Goal: Task Accomplishment & Management: Complete application form

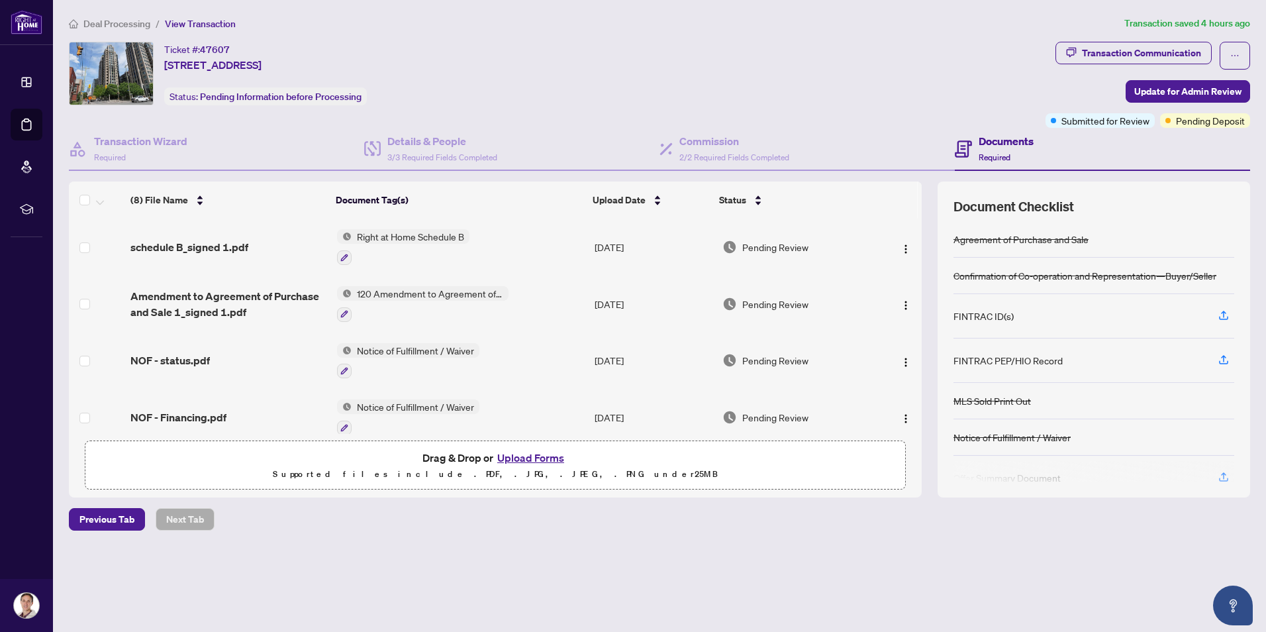
click at [504, 579] on main "Deal Processing / View Transaction Transaction saved 4 hours ago Ticket #: 4760…" at bounding box center [659, 316] width 1213 height 632
click at [362, 534] on div "Deal Processing / View Transaction Transaction saved 4 hours ago Ticket #: 4760…" at bounding box center [660, 296] width 1192 height 561
click at [524, 454] on button "Upload Forms" at bounding box center [530, 457] width 75 height 17
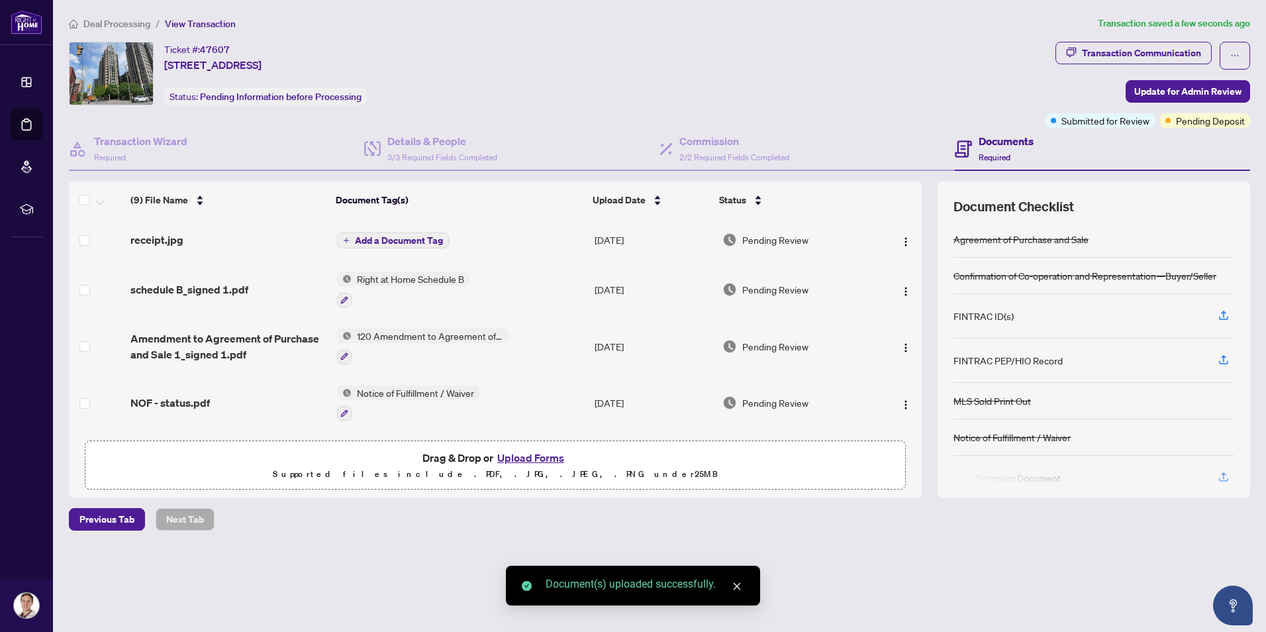
click at [401, 240] on span "Add a Document Tag" at bounding box center [399, 240] width 88 height 9
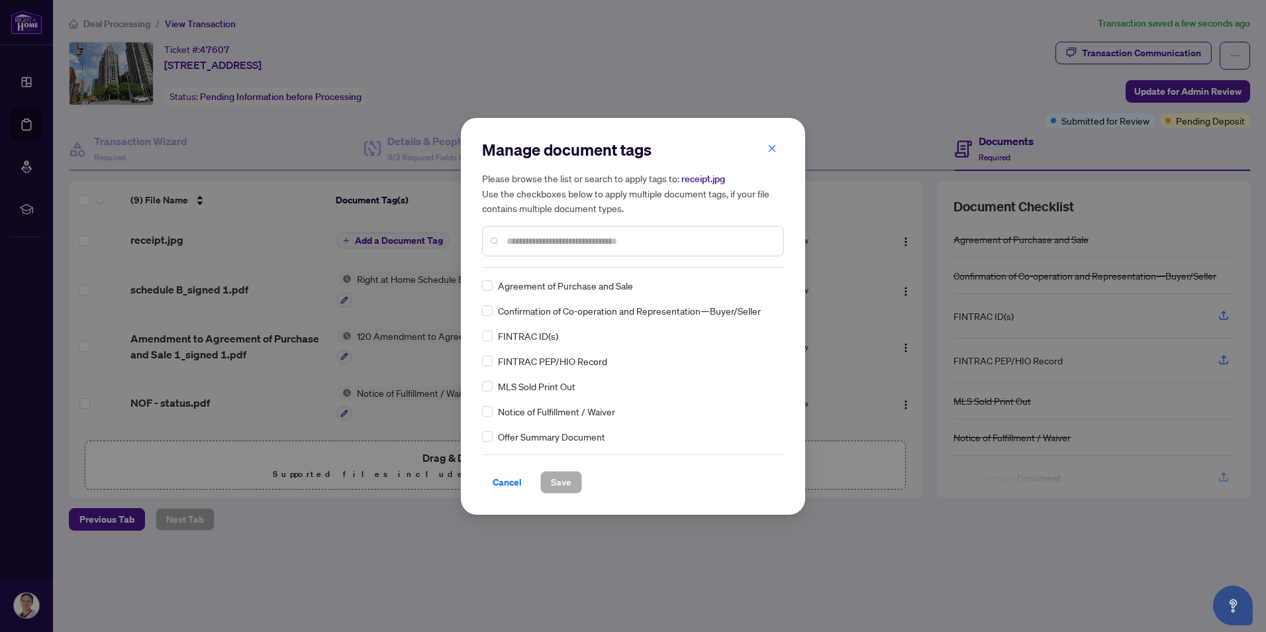
click at [553, 259] on div "Manage document tags Please browse the list or search to apply tags to: receipt…" at bounding box center [633, 203] width 302 height 128
click at [548, 237] on input "text" at bounding box center [640, 241] width 266 height 15
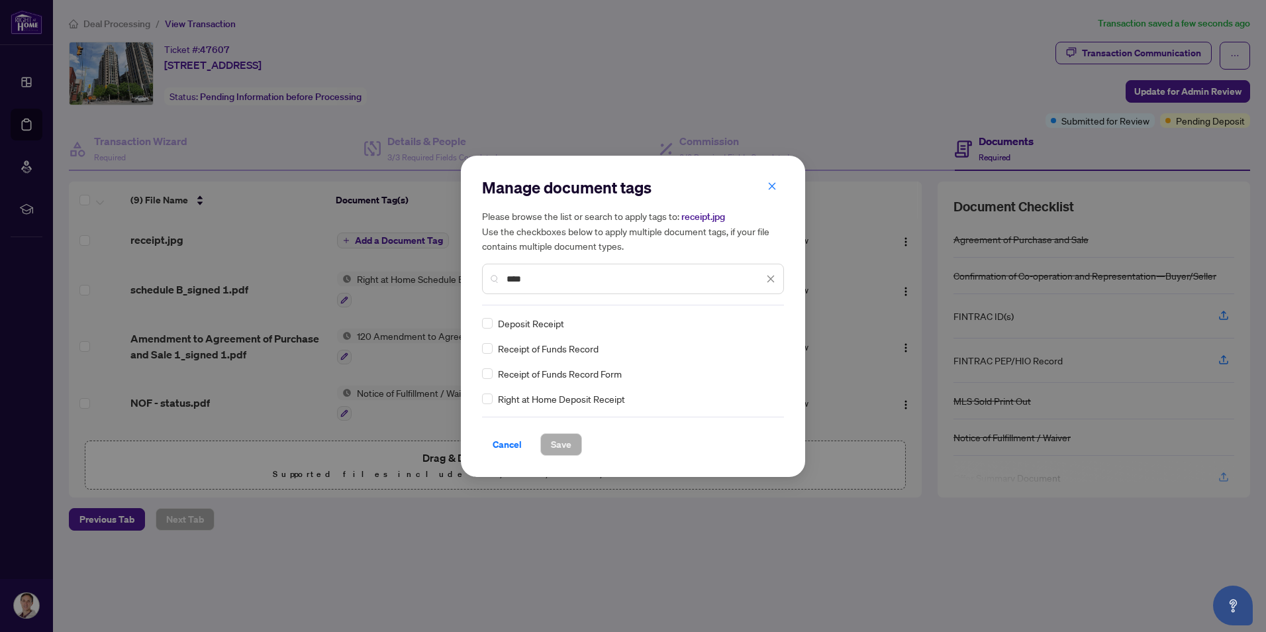
type input "****"
click at [559, 442] on span "Save" at bounding box center [561, 444] width 21 height 21
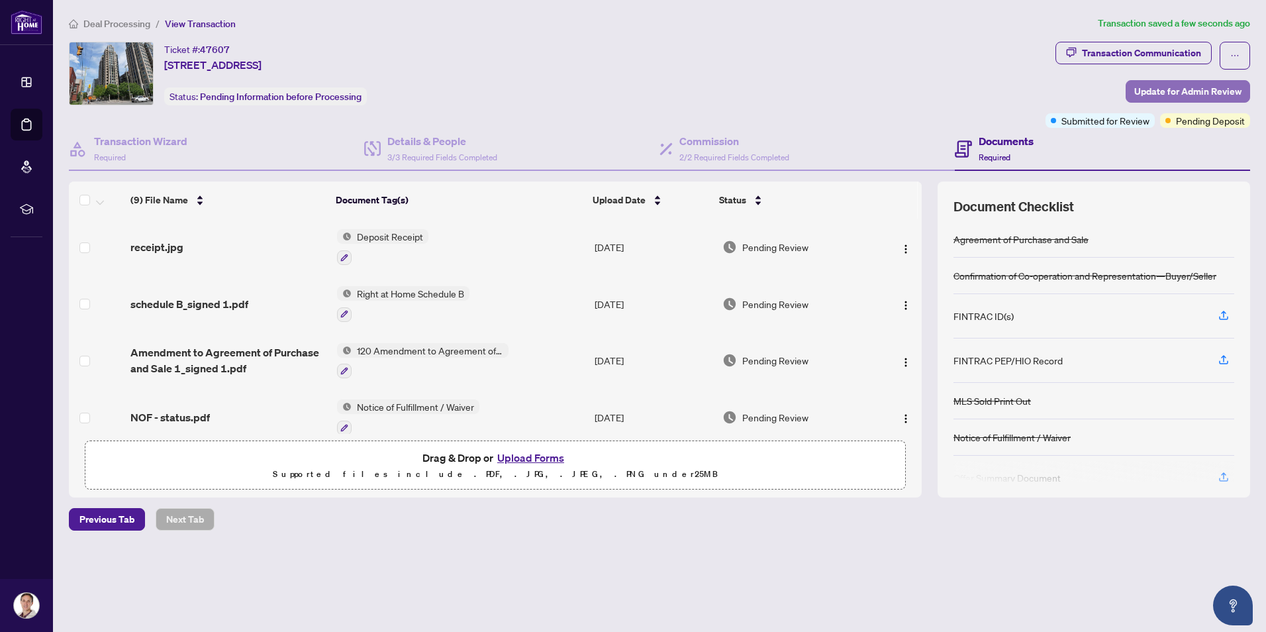
click at [1196, 89] on span "Update for Admin Review" at bounding box center [1187, 91] width 107 height 21
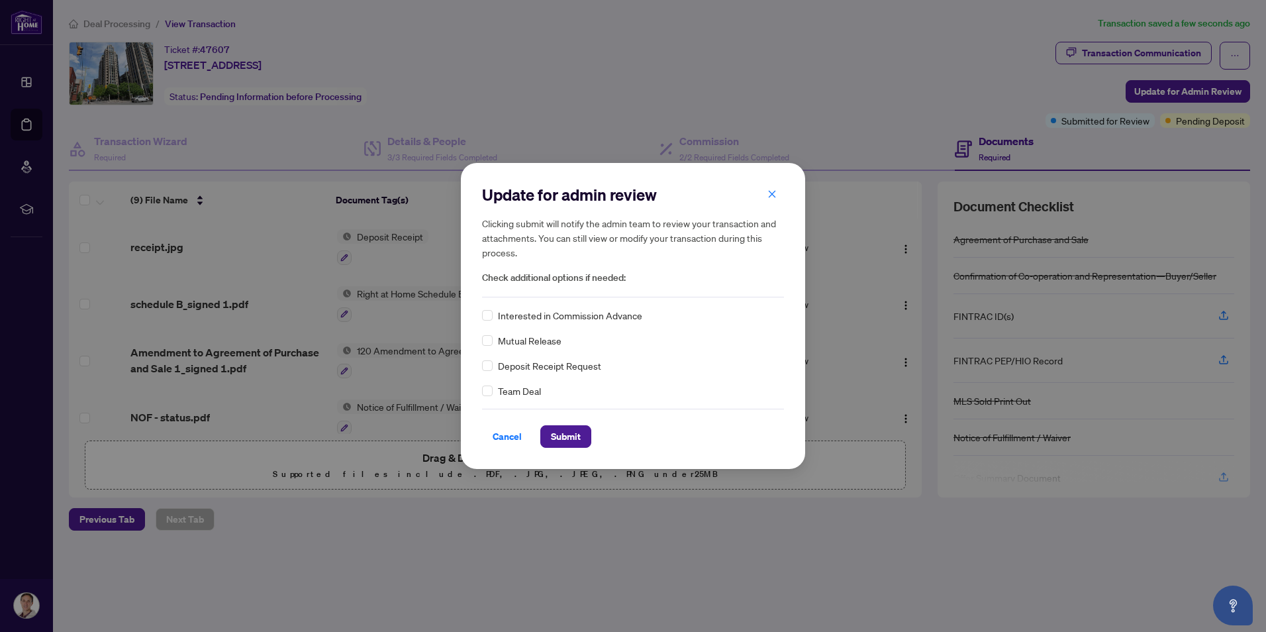
click at [576, 424] on div "Cancel Submit" at bounding box center [633, 428] width 302 height 39
click at [573, 430] on span "Submit" at bounding box center [566, 436] width 30 height 21
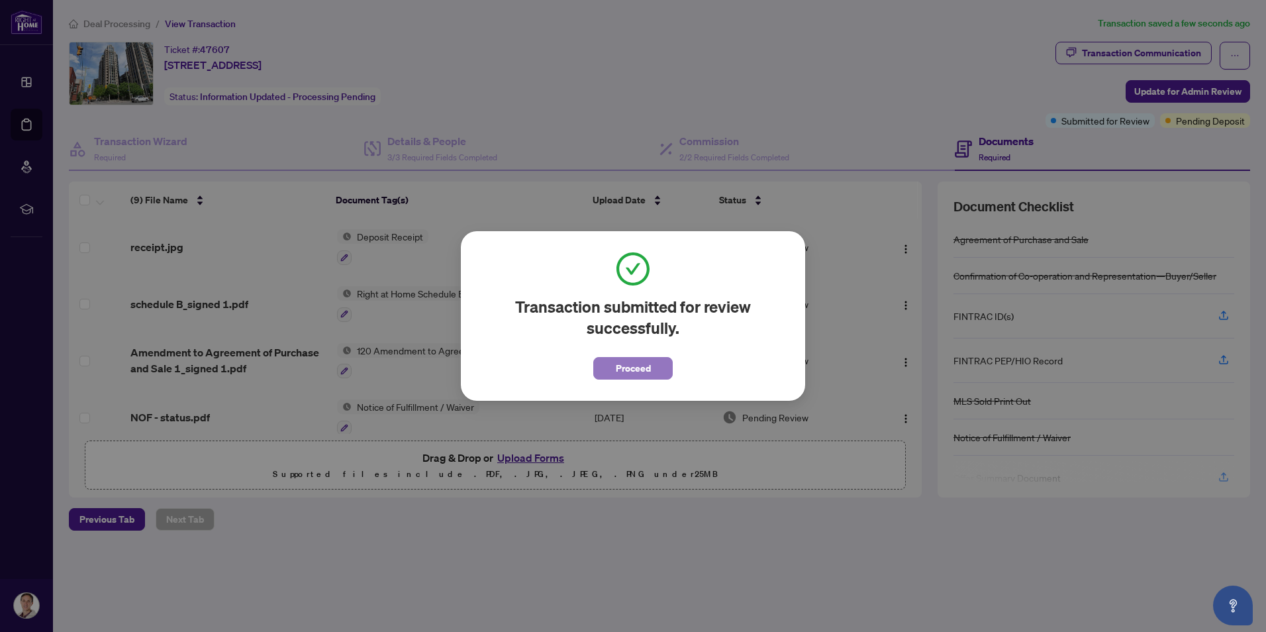
click at [632, 372] on span "Proceed" at bounding box center [633, 368] width 35 height 21
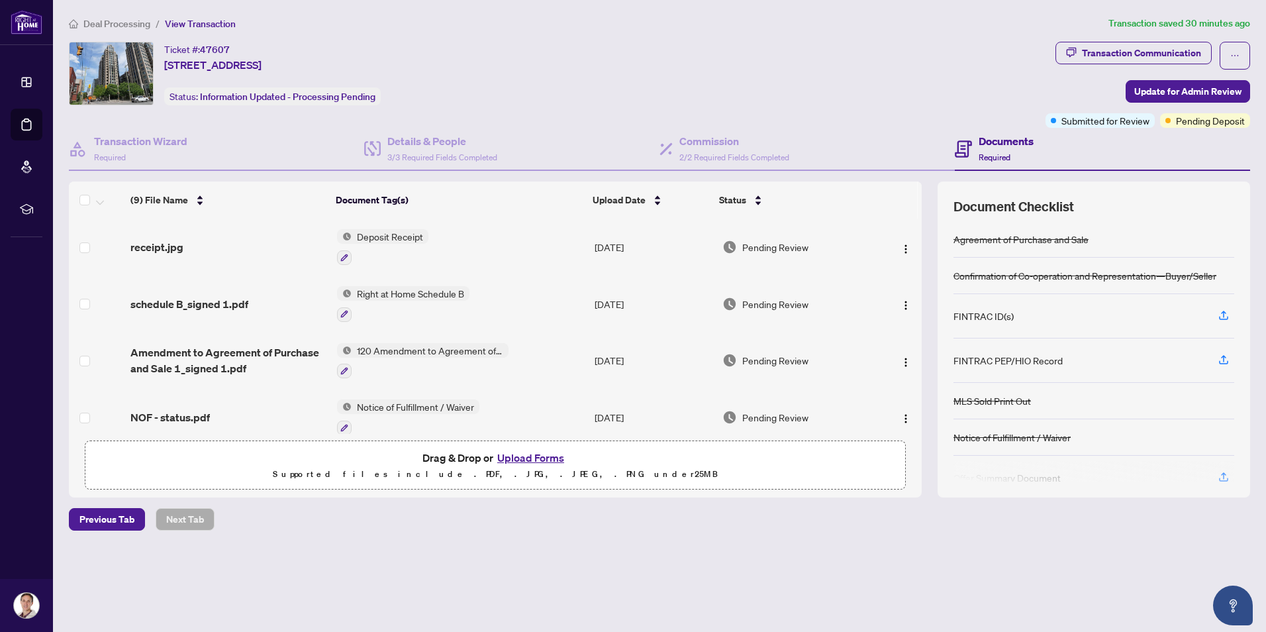
click at [609, 17] on ol "Deal Processing / View Transaction" at bounding box center [586, 23] width 1034 height 15
drag, startPoint x: 632, startPoint y: 93, endPoint x: 530, endPoint y: 56, distance: 107.9
click at [630, 91] on div "Ticket #: 47607 [STREET_ADDRESS] Status: Information Updated - Processing Pendi…" at bounding box center [554, 74] width 971 height 64
click at [578, 91] on div "Ticket #: 47607 [STREET_ADDRESS] Status: Information Updated - Processing Pendi…" at bounding box center [554, 74] width 971 height 64
click at [610, 140] on div "Details & People 3/3 Required Fields Completed" at bounding box center [511, 149] width 295 height 43
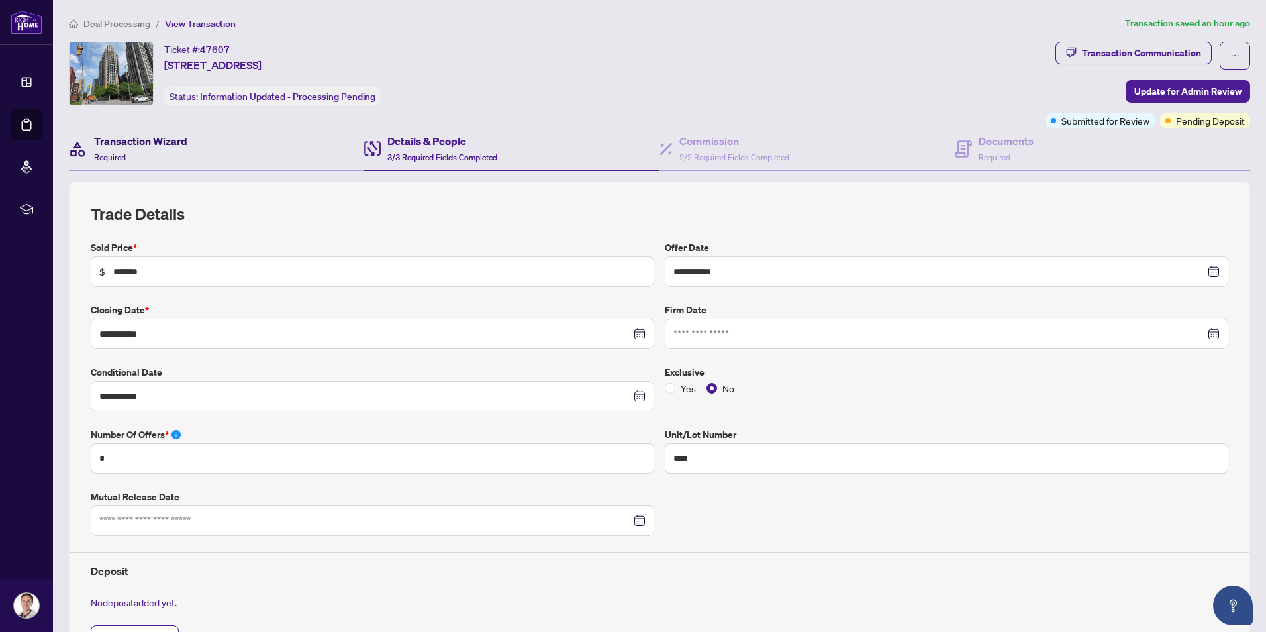
click at [156, 138] on h4 "Transaction Wizard" at bounding box center [140, 141] width 93 height 16
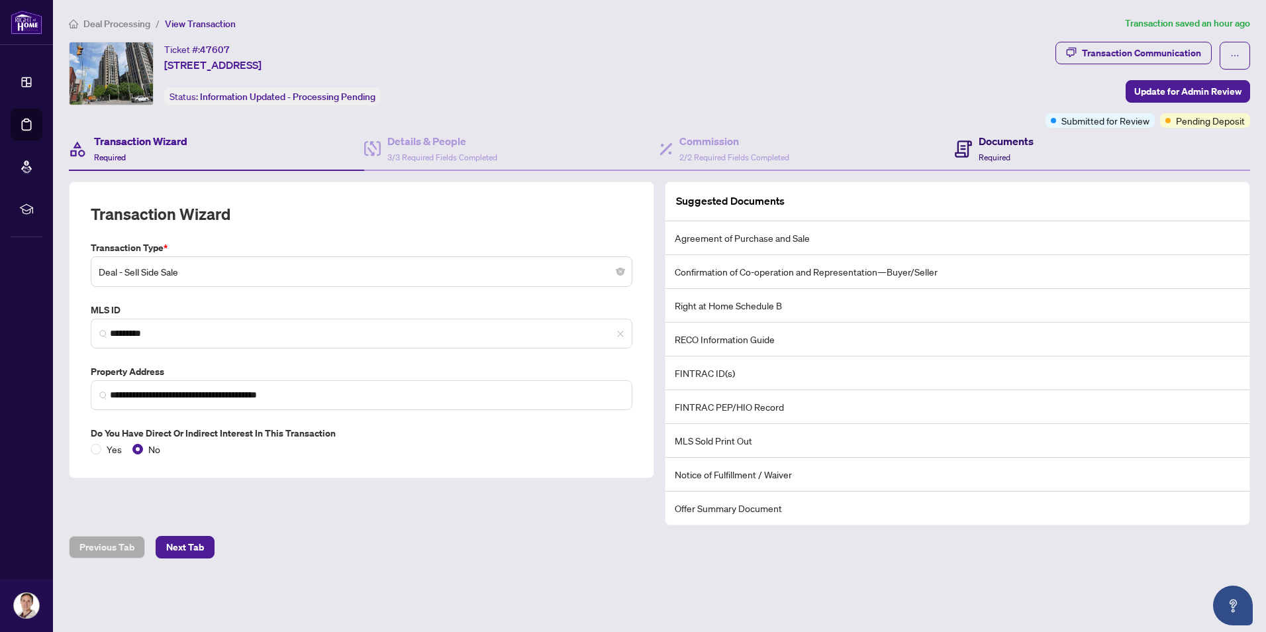
click at [1027, 159] on div "Documents Required" at bounding box center [1006, 148] width 55 height 31
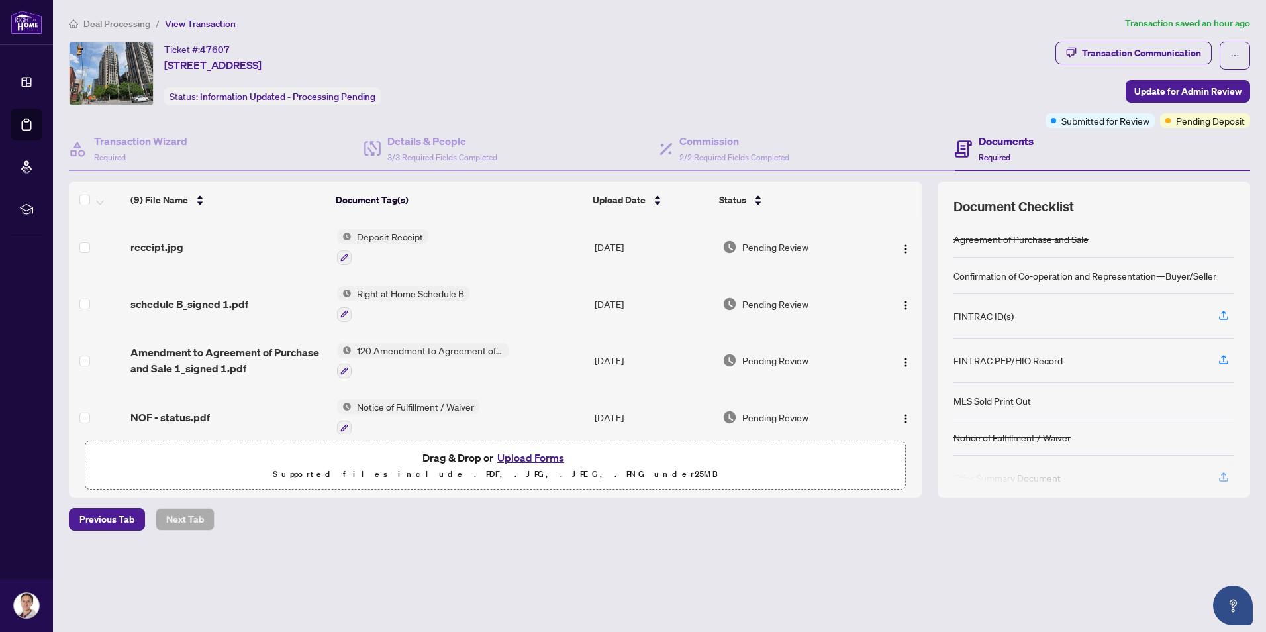
click at [530, 458] on button "Upload Forms" at bounding box center [530, 457] width 75 height 17
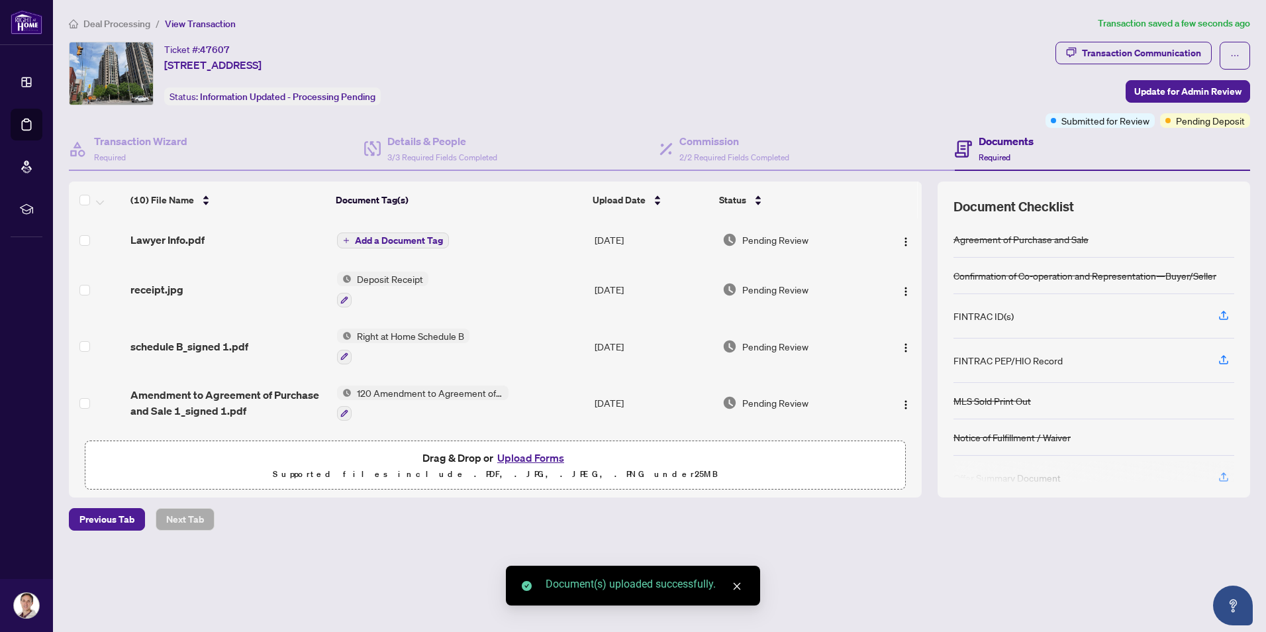
click at [403, 242] on span "Add a Document Tag" at bounding box center [399, 240] width 88 height 9
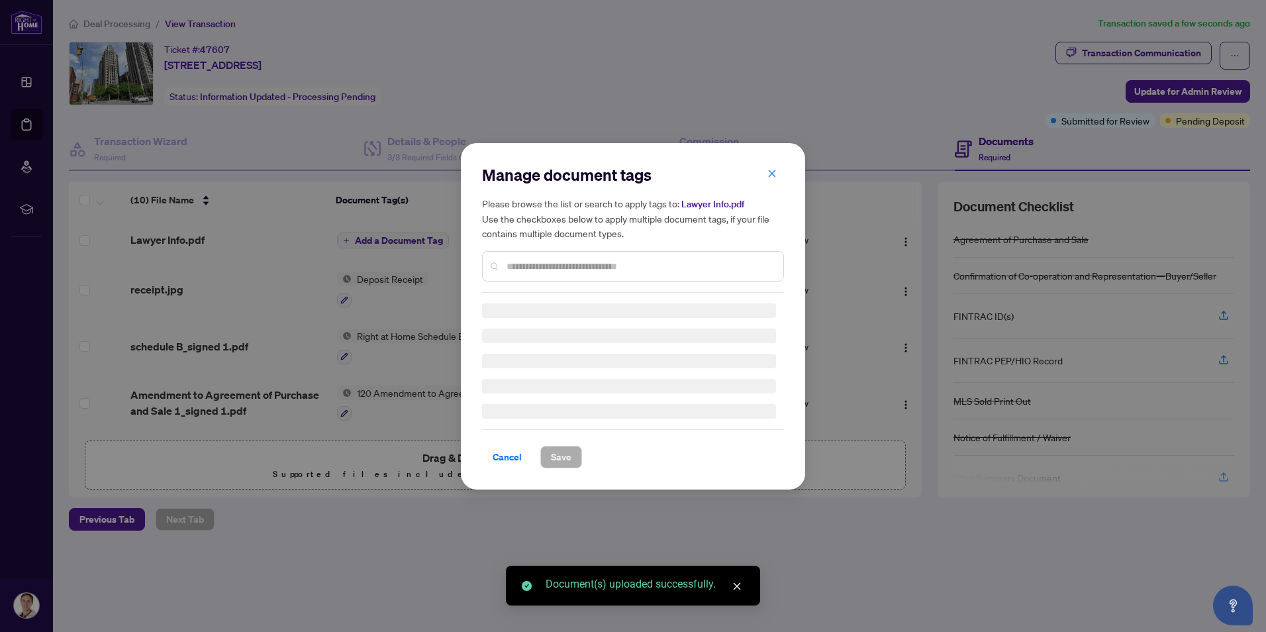
click at [538, 264] on div "Manage document tags Please browse the list or search to apply tags to: Lawyer …" at bounding box center [633, 228] width 302 height 128
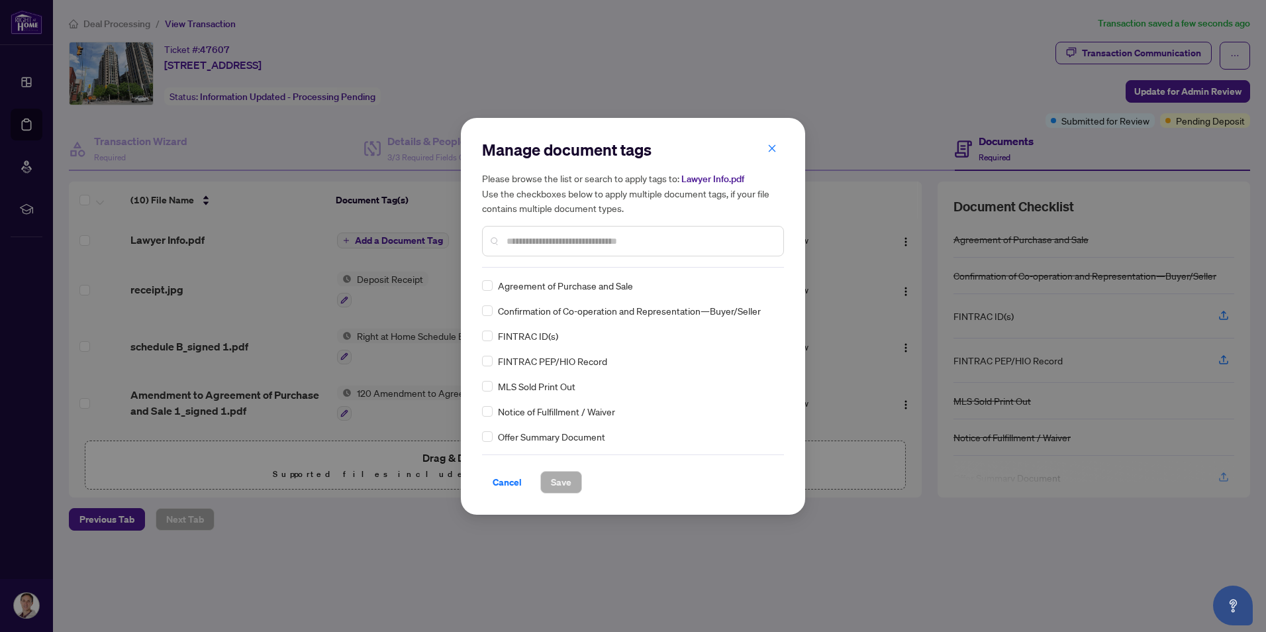
click at [546, 246] on input "text" at bounding box center [640, 241] width 266 height 15
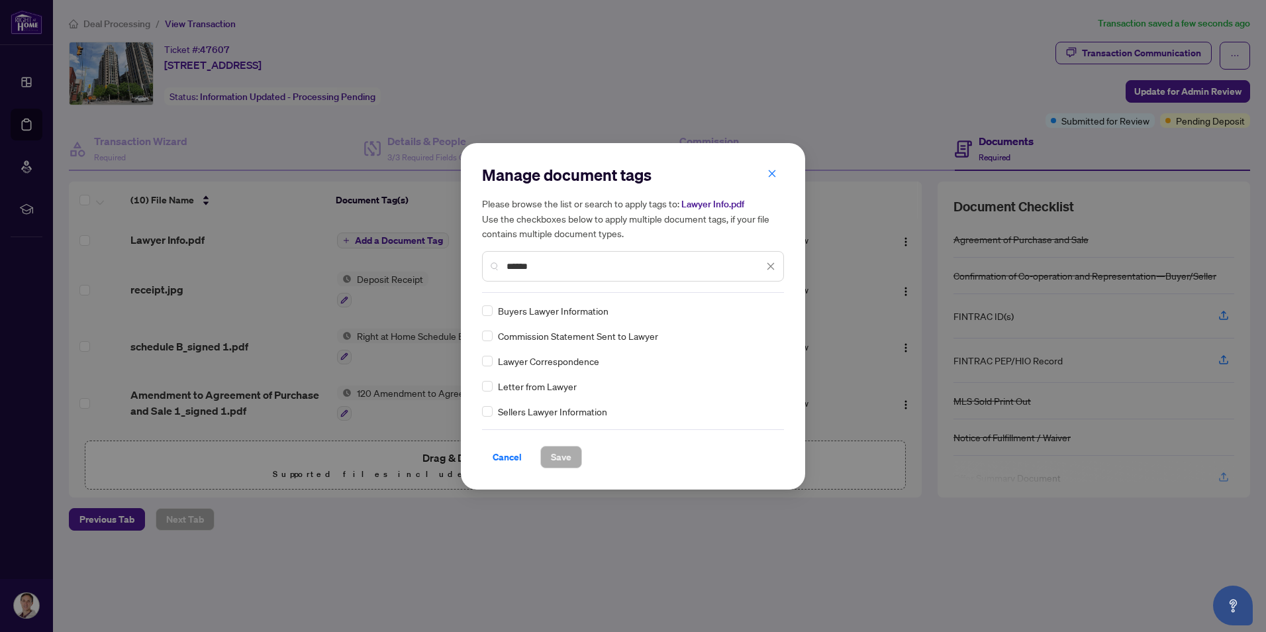
type input "******"
click at [562, 452] on span "Save" at bounding box center [561, 456] width 21 height 21
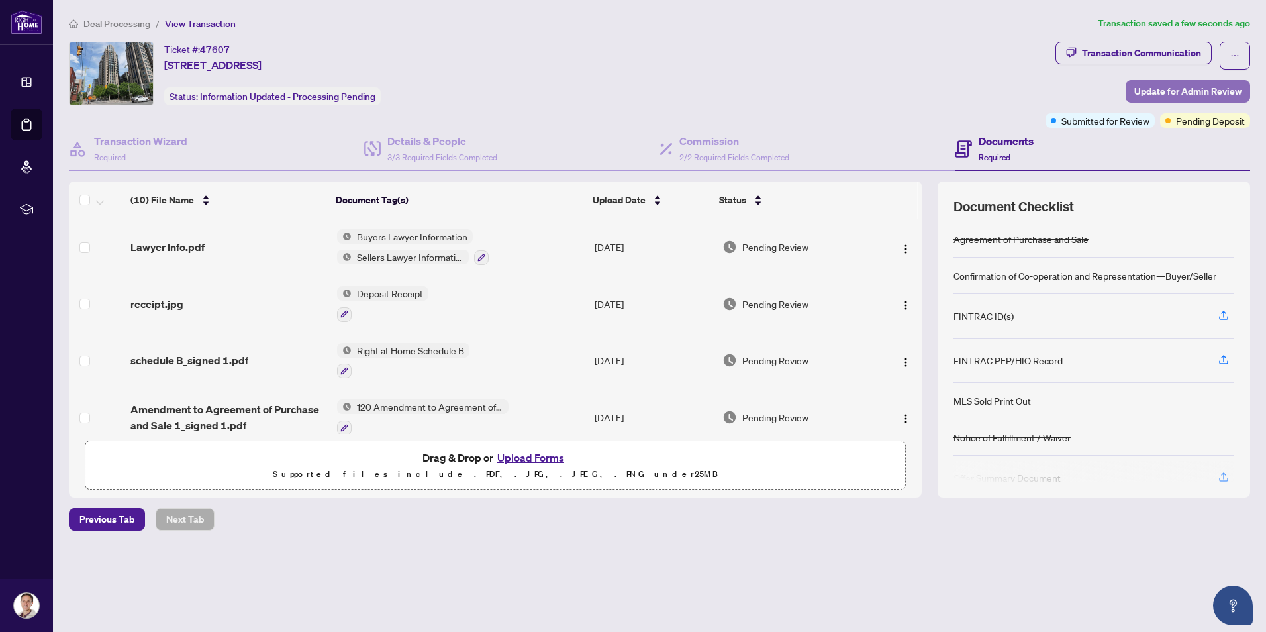
click at [1169, 83] on span "Update for Admin Review" at bounding box center [1187, 91] width 107 height 21
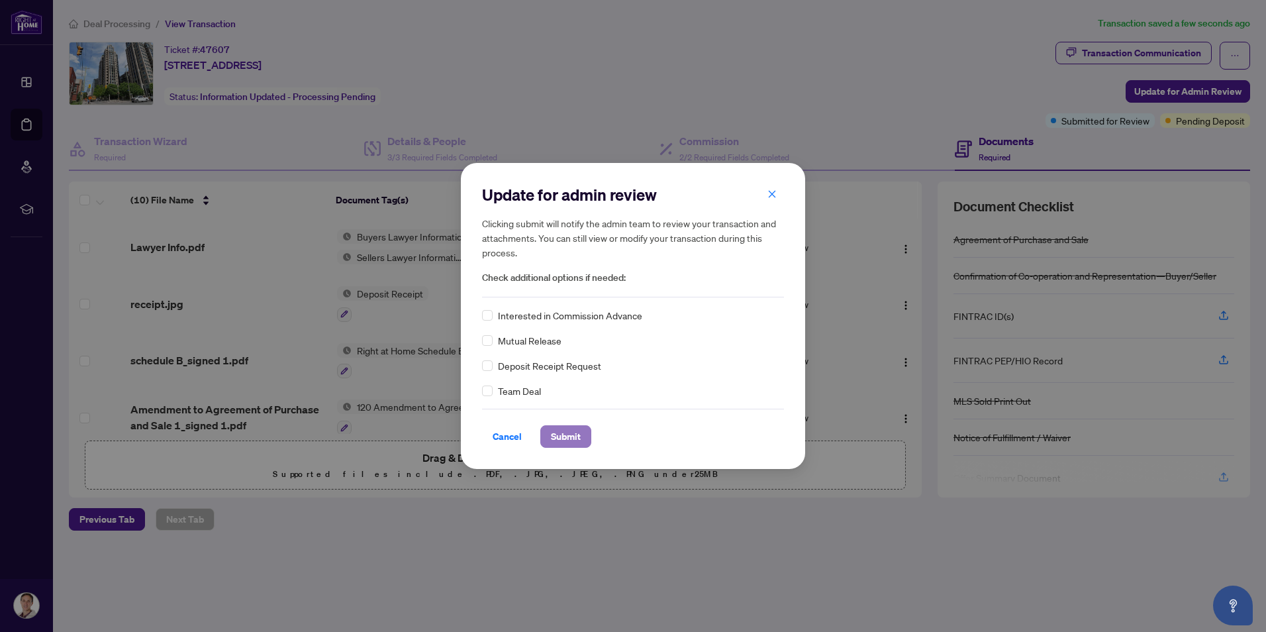
click at [571, 430] on span "Submit" at bounding box center [566, 436] width 30 height 21
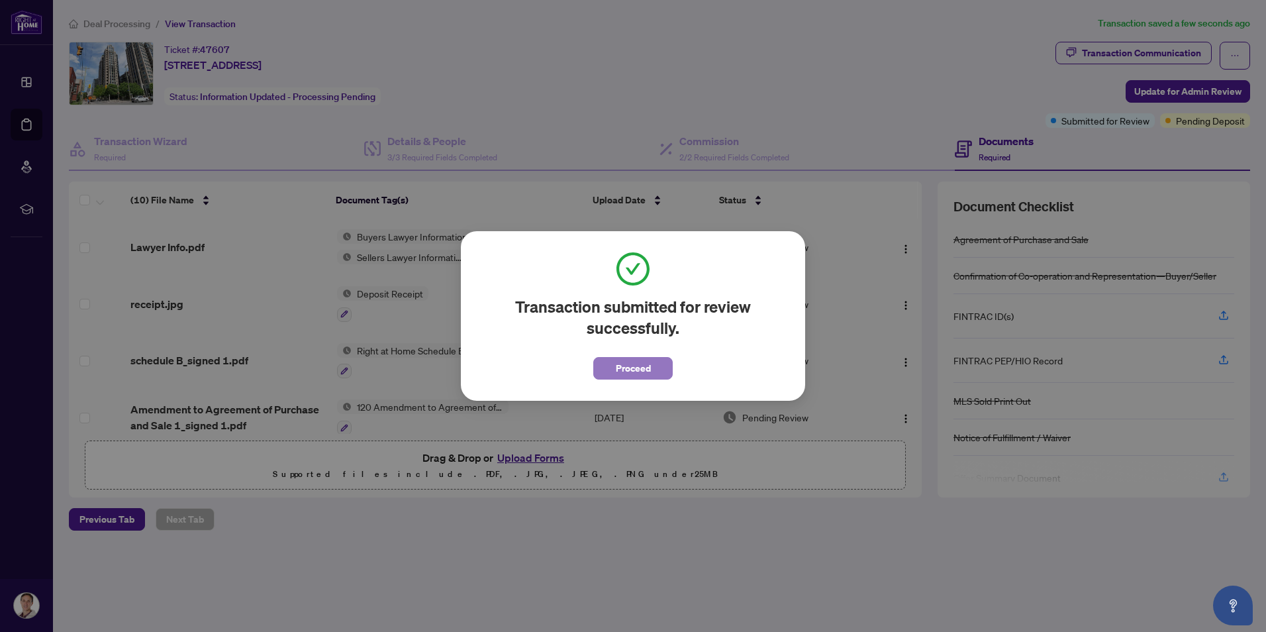
click at [626, 367] on span "Proceed" at bounding box center [633, 368] width 35 height 21
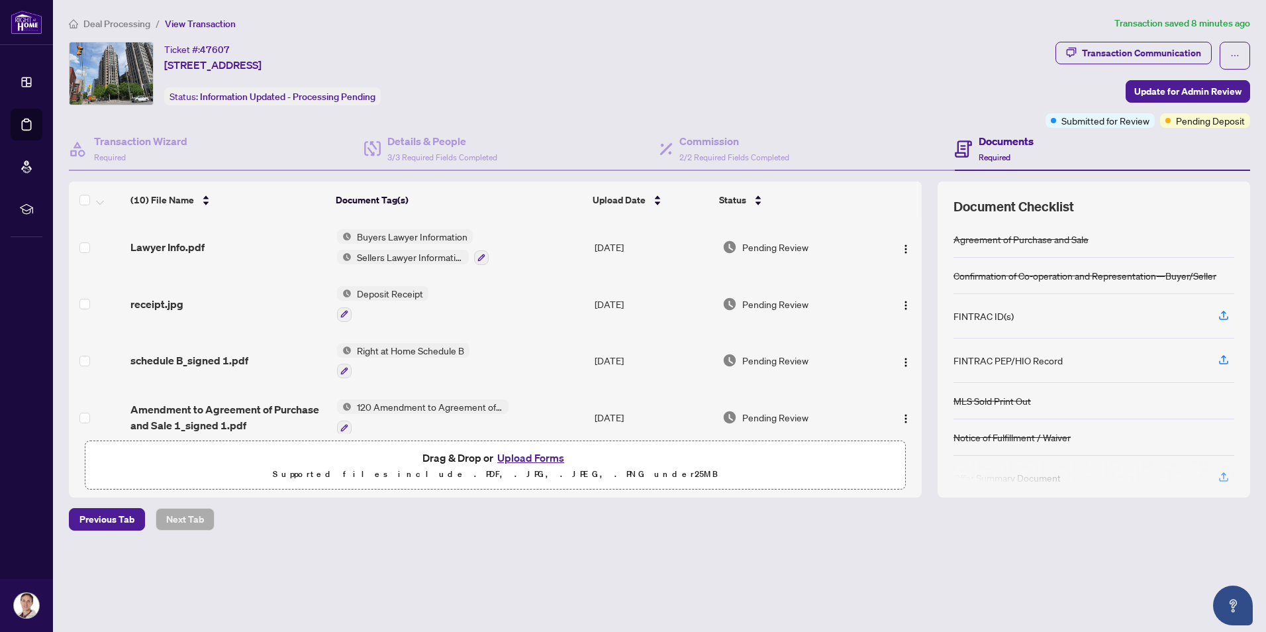
drag, startPoint x: 501, startPoint y: 570, endPoint x: 516, endPoint y: 560, distance: 18.2
click at [501, 570] on div "Deal Processing / View Transaction Transaction saved 8 minutes ago Ticket #: 47…" at bounding box center [660, 296] width 1192 height 561
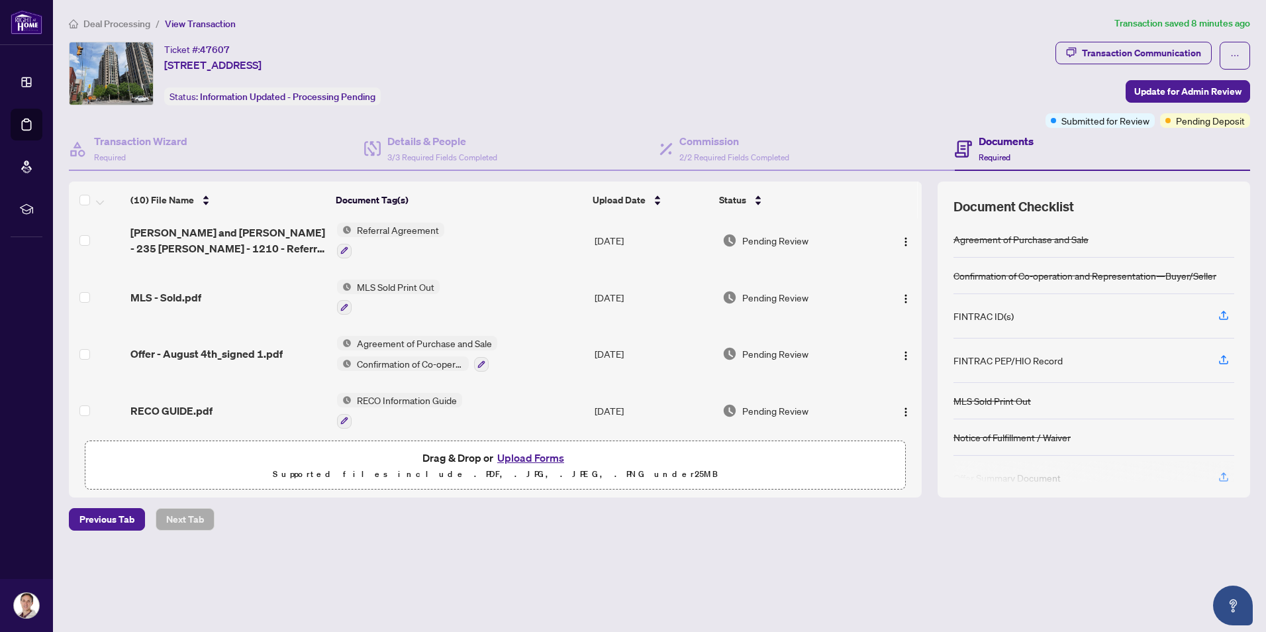
scroll to position [354, 0]
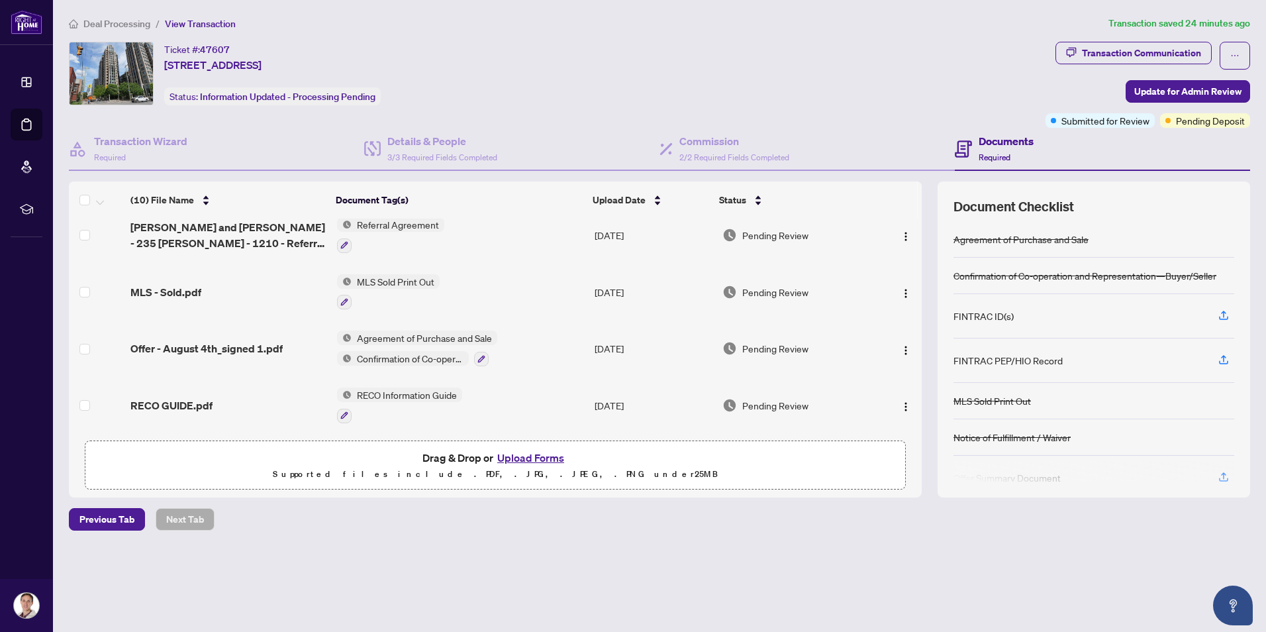
click at [283, 615] on main "Deal Processing / View Transaction Transaction saved 24 minutes ago Ticket #: 4…" at bounding box center [659, 316] width 1213 height 632
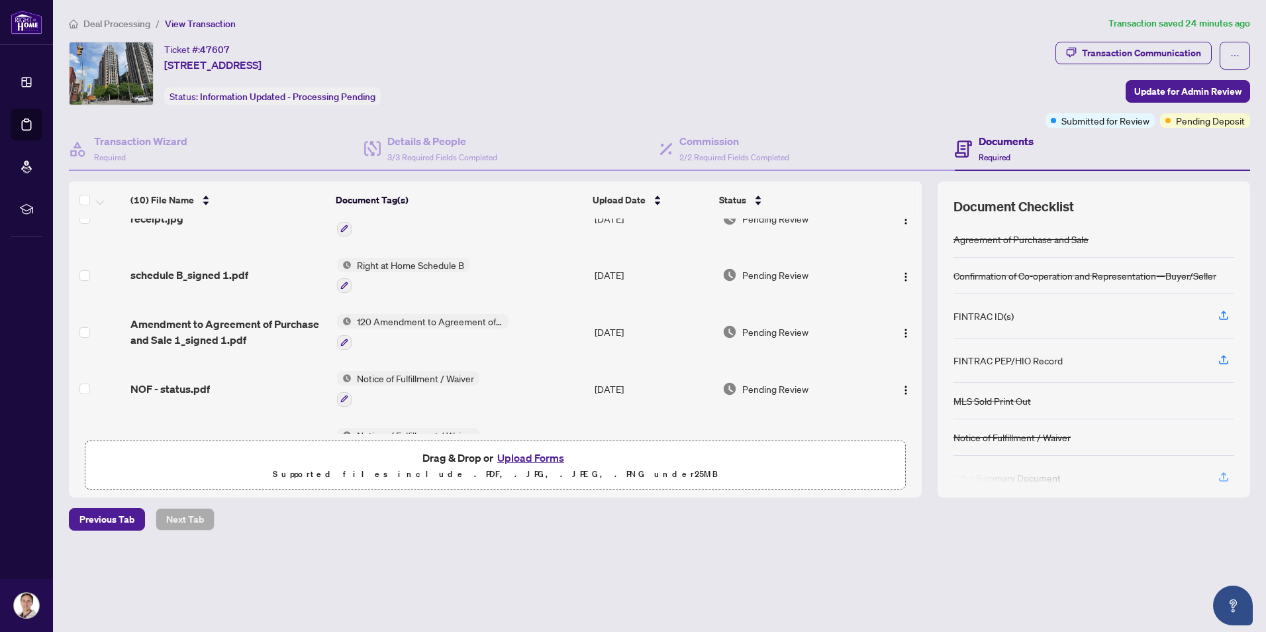
scroll to position [111, 0]
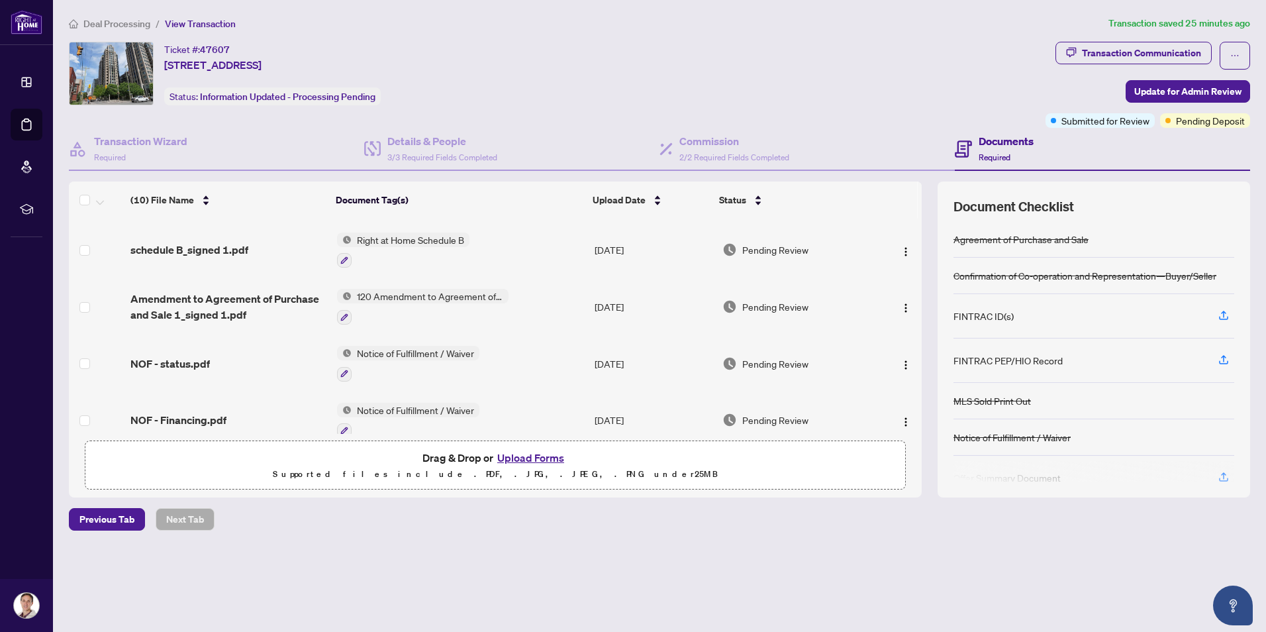
click at [532, 569] on div "Deal Processing / View Transaction Transaction saved 25 minutes ago Ticket #: 4…" at bounding box center [660, 296] width 1192 height 561
drag, startPoint x: 352, startPoint y: 546, endPoint x: 352, endPoint y: 538, distance: 7.9
click at [352, 546] on div "Deal Processing / View Transaction Transaction saved 32 minutes ago Ticket #: 4…" at bounding box center [660, 296] width 1192 height 561
click at [482, 556] on div "Deal Processing / View Transaction Transaction saved 33 minutes ago Ticket #: 4…" at bounding box center [660, 296] width 1192 height 561
drag, startPoint x: 512, startPoint y: 66, endPoint x: 481, endPoint y: 29, distance: 48.0
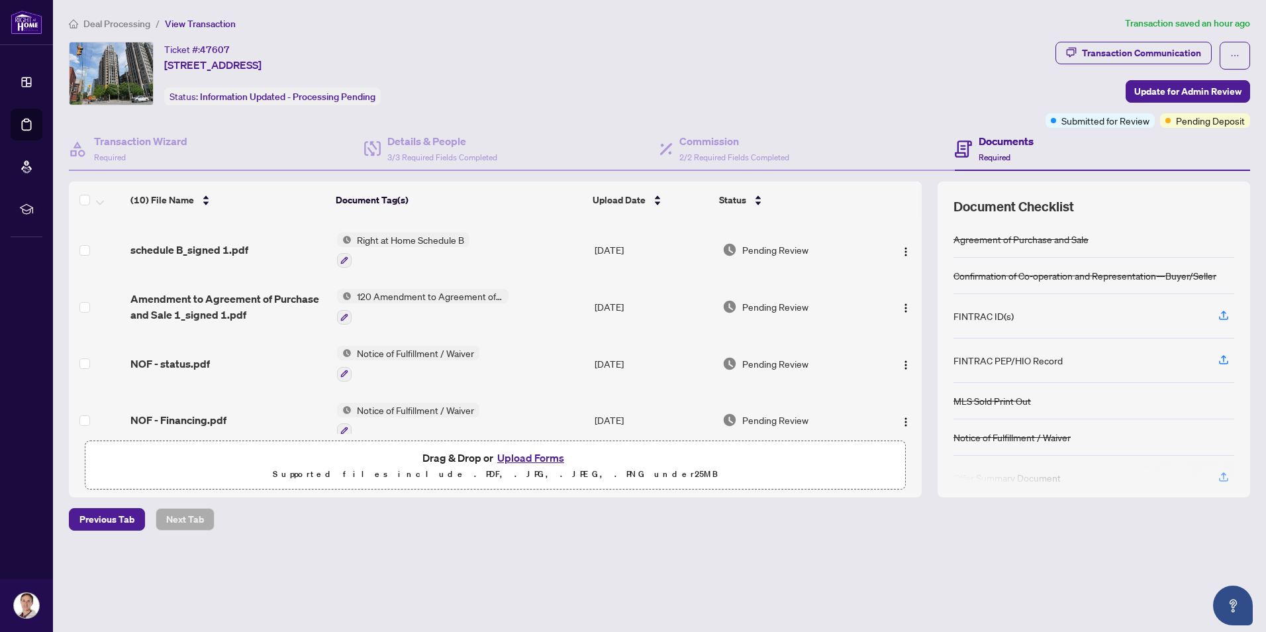
click at [512, 66] on div "Ticket #: 47607 [STREET_ADDRESS] Status: Information Updated - Processing Pendi…" at bounding box center [554, 74] width 971 height 64
